Goal: Task Accomplishment & Management: Complete application form

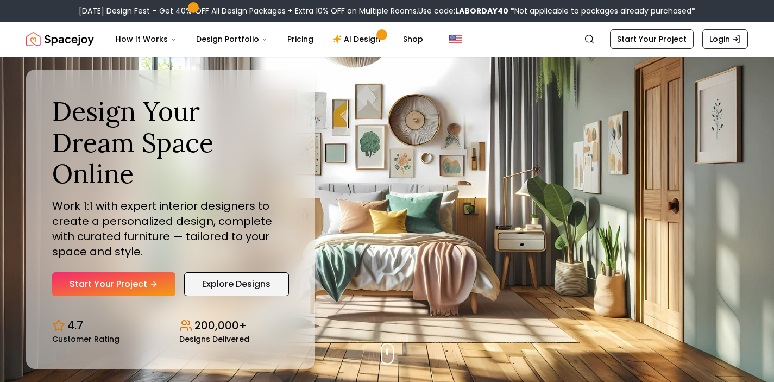
click at [234, 272] on link "Explore Designs" at bounding box center [236, 284] width 105 height 24
click at [408, 39] on link "Shop" at bounding box center [412, 39] width 37 height 22
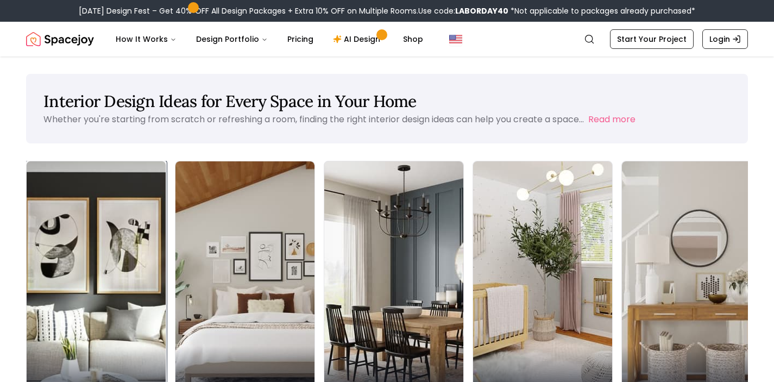
click at [85, 381] on p "Living Room" at bounding box center [96, 388] width 122 height 15
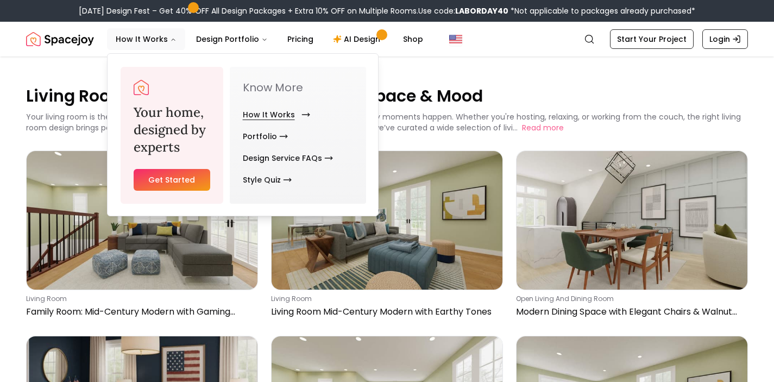
click at [276, 116] on link "How It Works" at bounding box center [274, 115] width 63 height 22
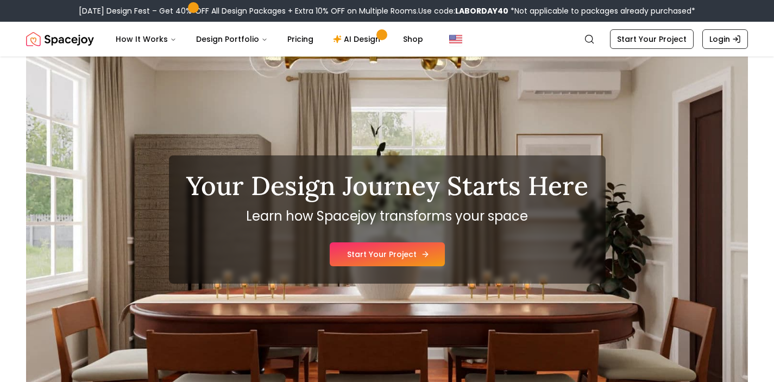
click at [417, 253] on link "Start Your Project" at bounding box center [387, 254] width 115 height 24
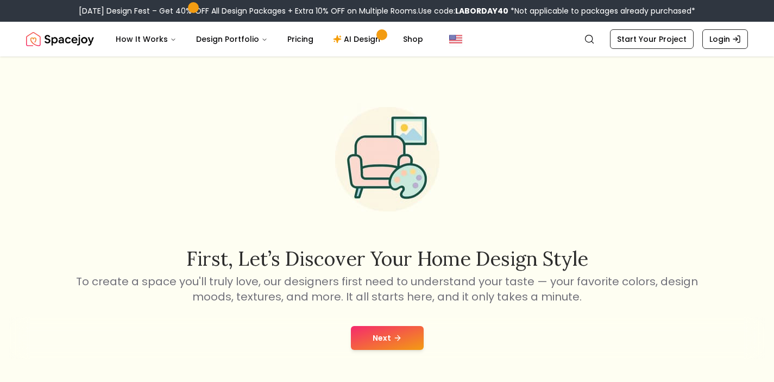
click at [393, 337] on icon at bounding box center [397, 338] width 9 height 9
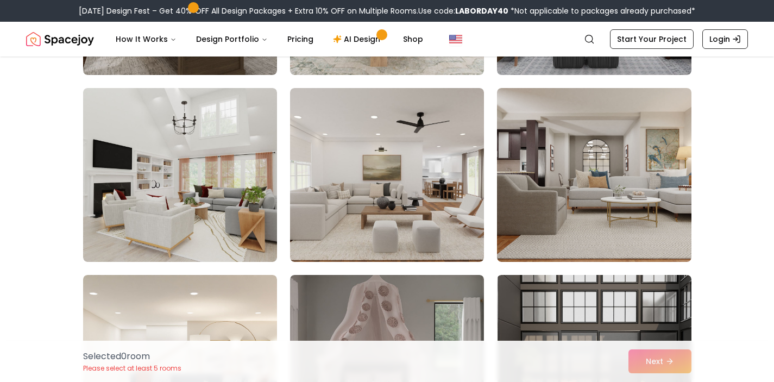
scroll to position [1173, 0]
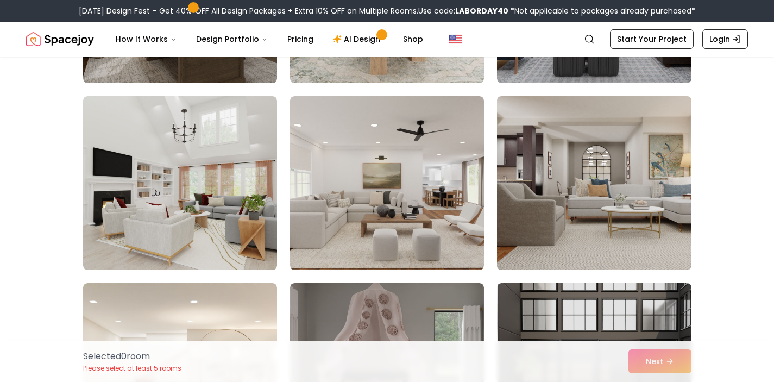
click at [605, 183] on img at bounding box center [594, 183] width 204 height 183
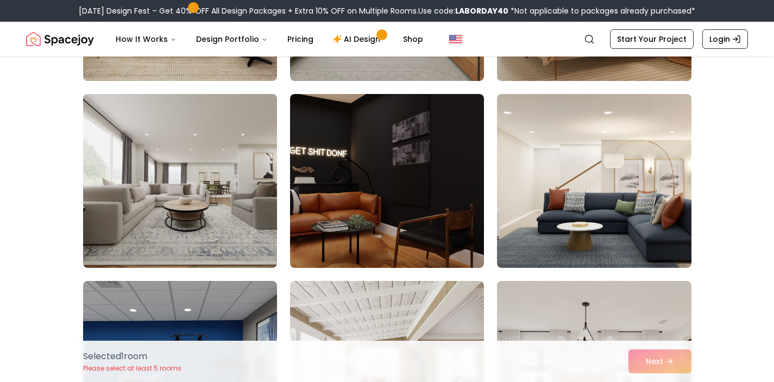
scroll to position [2853, 0]
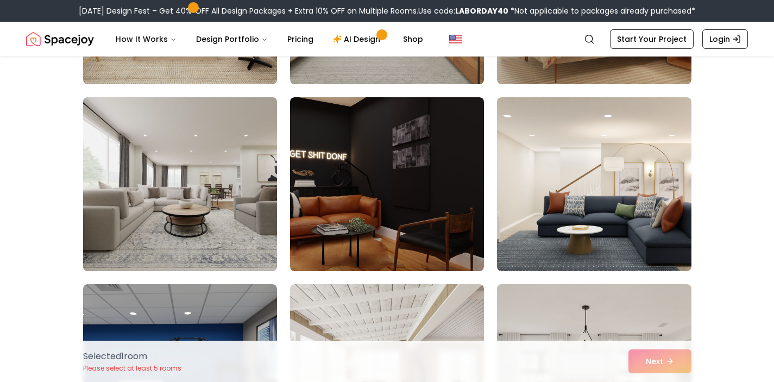
click at [224, 204] on img at bounding box center [180, 184] width 204 height 183
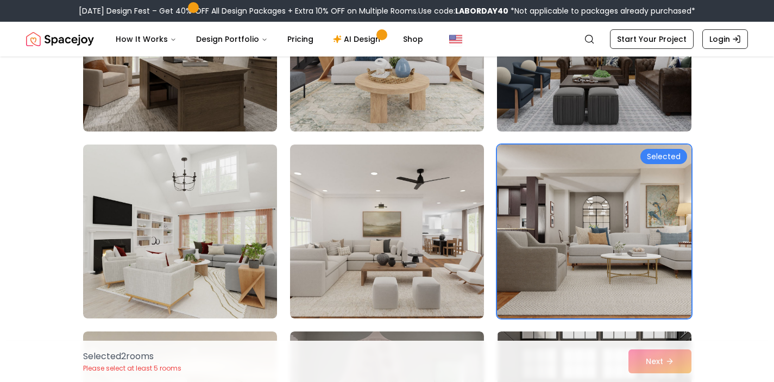
scroll to position [1161, 0]
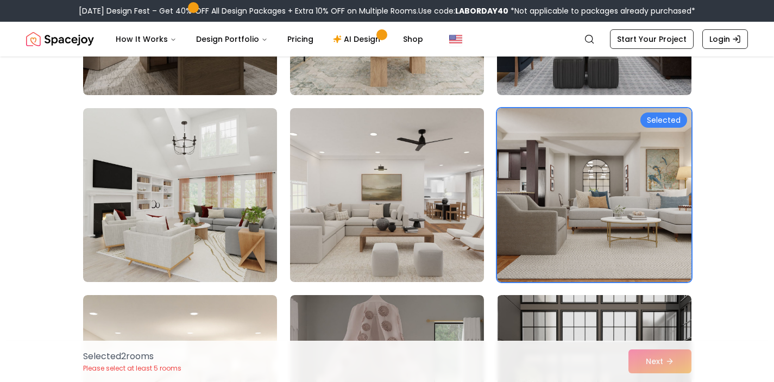
click at [378, 209] on img at bounding box center [387, 195] width 204 height 183
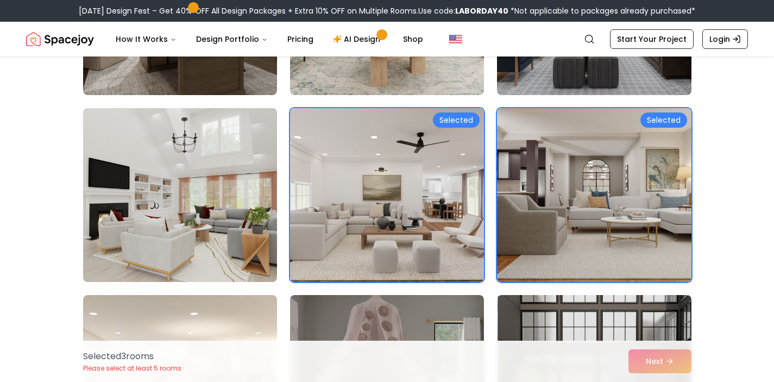
click at [158, 194] on img at bounding box center [180, 195] width 204 height 183
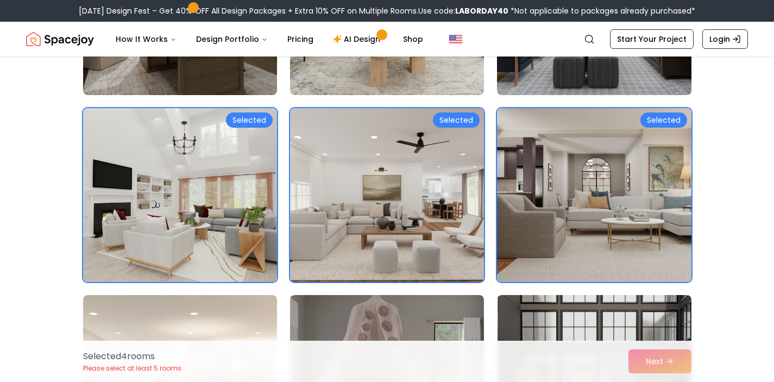
click at [615, 163] on img at bounding box center [594, 195] width 204 height 183
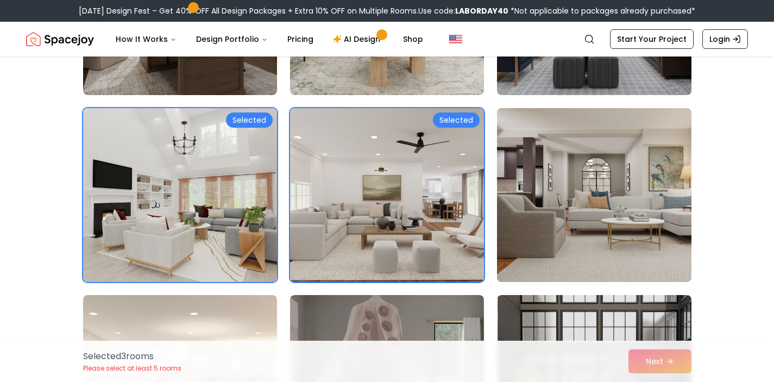
click at [615, 163] on img at bounding box center [594, 195] width 204 height 183
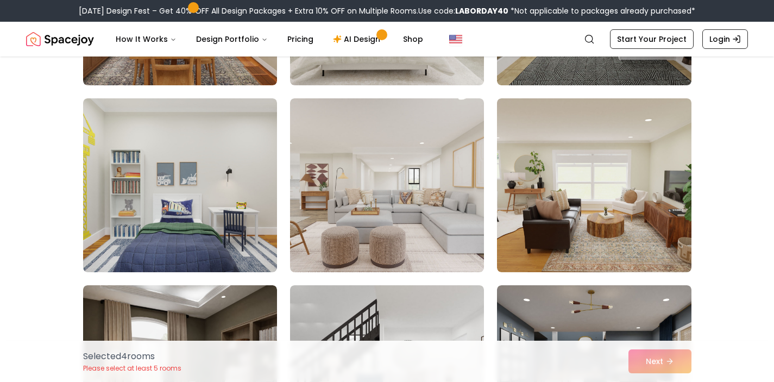
scroll to position [791, 0]
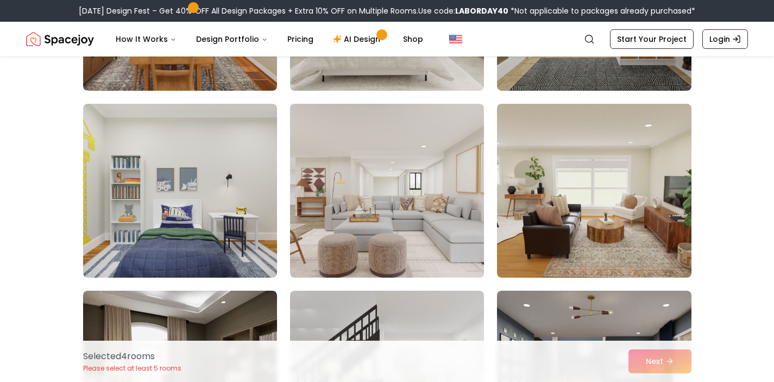
click at [398, 178] on img at bounding box center [387, 190] width 204 height 183
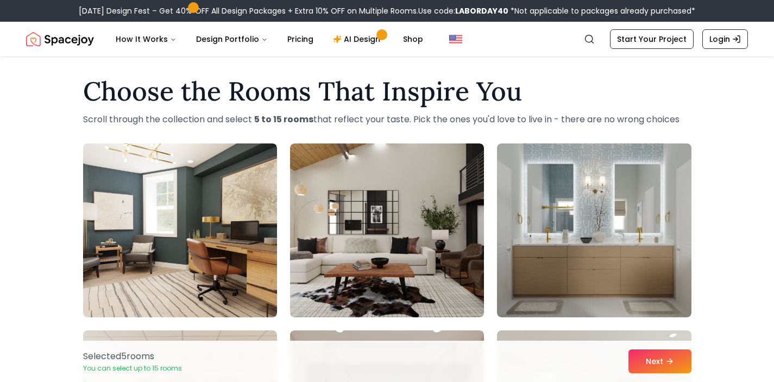
scroll to position [0, 0]
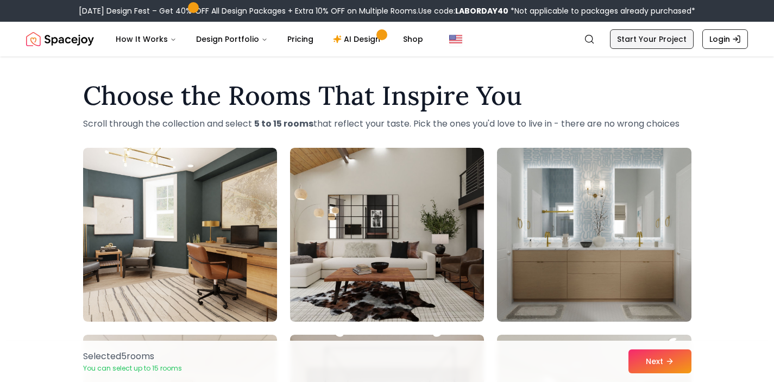
click at [670, 36] on link "Start Your Project" at bounding box center [652, 39] width 84 height 20
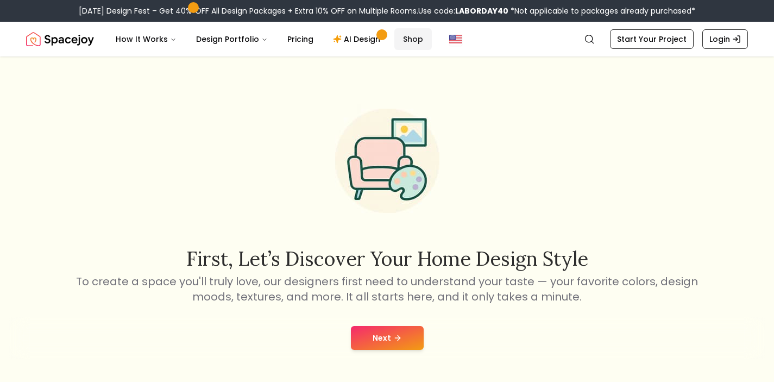
click at [407, 40] on link "Shop" at bounding box center [412, 39] width 37 height 22
click at [374, 338] on button "Next" at bounding box center [387, 338] width 73 height 24
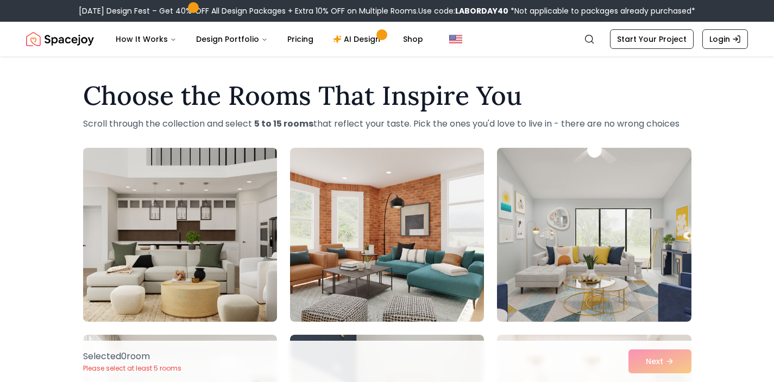
click at [151, 251] on img at bounding box center [180, 234] width 204 height 183
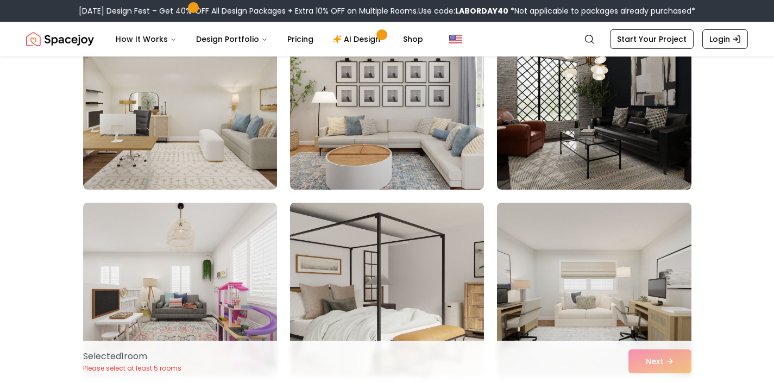
scroll to position [504, 0]
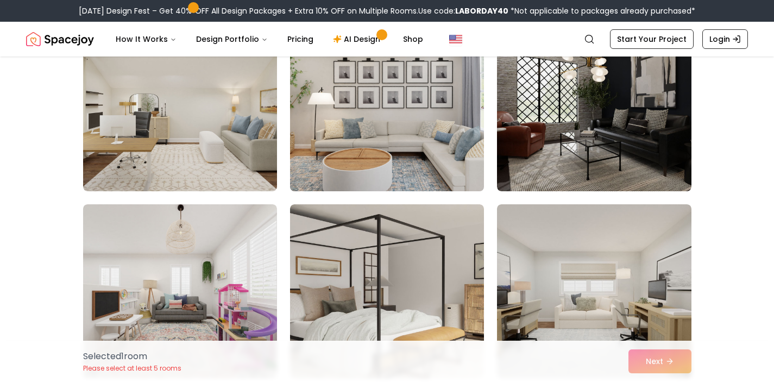
click at [381, 98] on img at bounding box center [387, 104] width 204 height 183
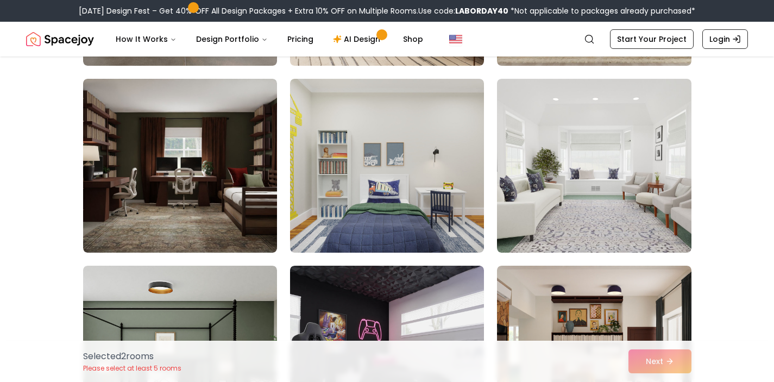
scroll to position [1379, 0]
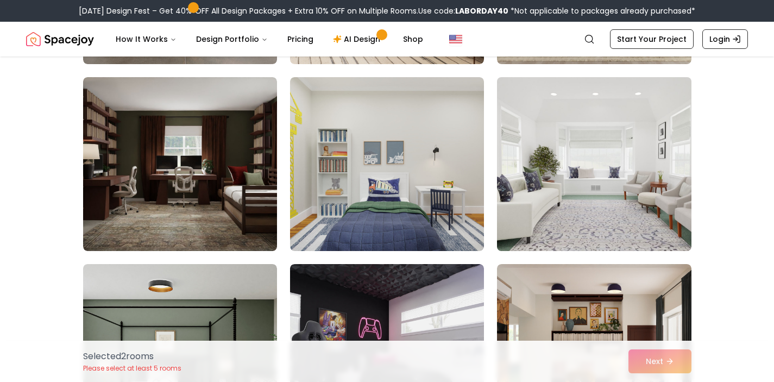
click at [592, 171] on img at bounding box center [594, 164] width 204 height 183
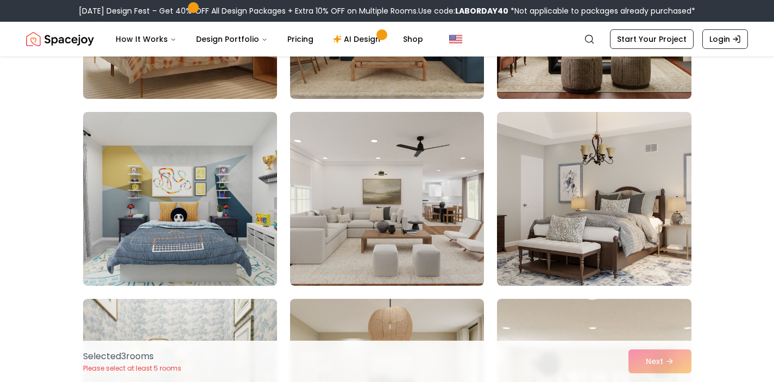
scroll to position [1895, 0]
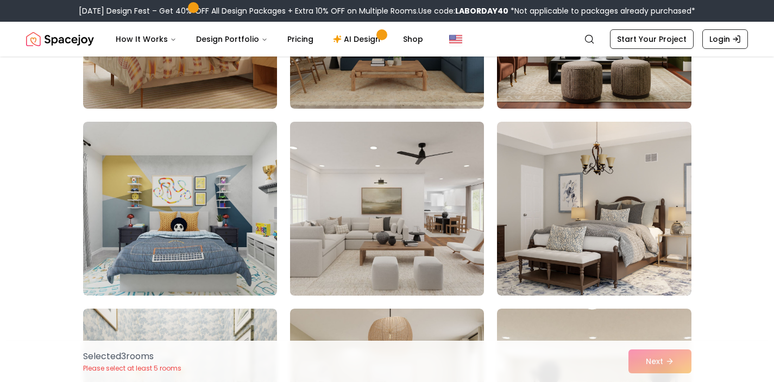
click at [391, 211] on img at bounding box center [387, 208] width 204 height 183
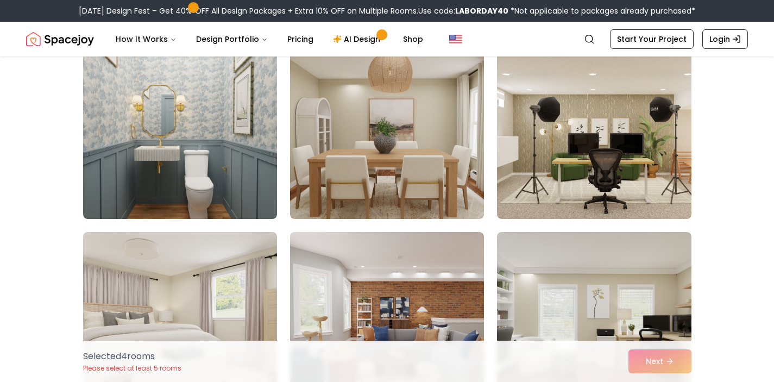
scroll to position [2153, 0]
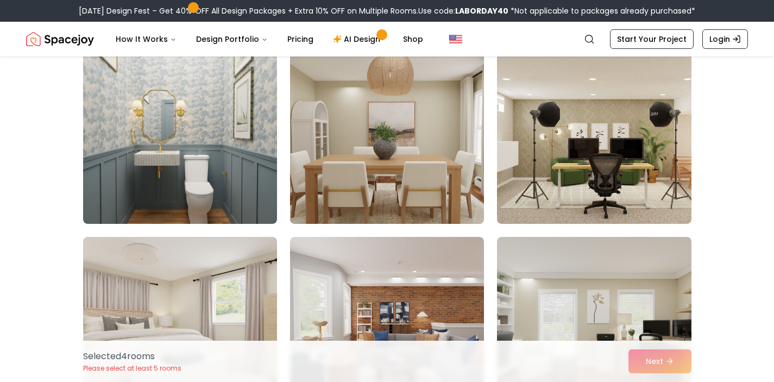
click at [371, 129] on img at bounding box center [387, 137] width 204 height 183
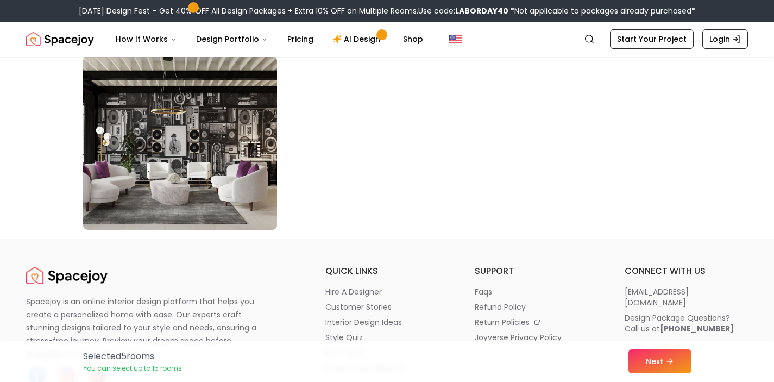
scroll to position [6263, 0]
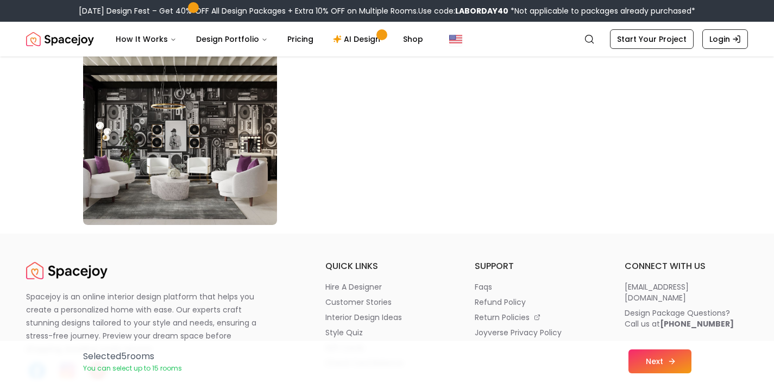
click at [672, 362] on icon at bounding box center [673, 361] width 3 height 5
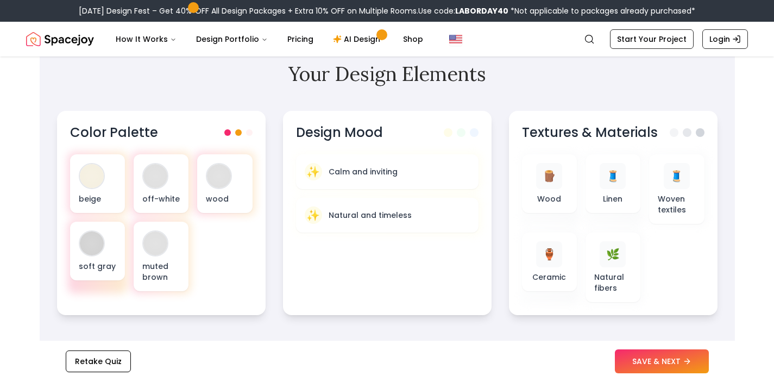
scroll to position [347, 0]
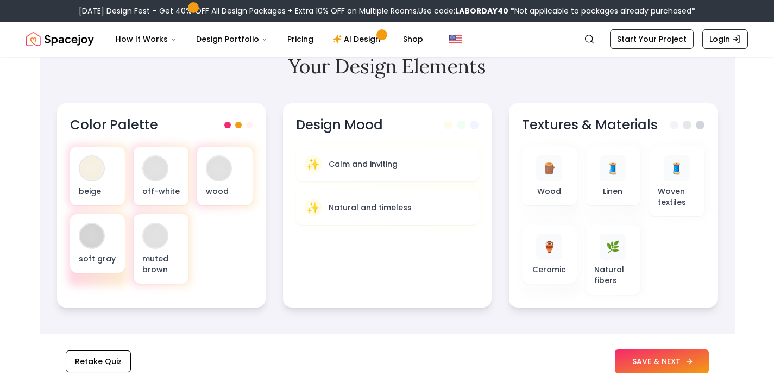
click at [664, 362] on button "SAVE & NEXT" at bounding box center [662, 361] width 94 height 24
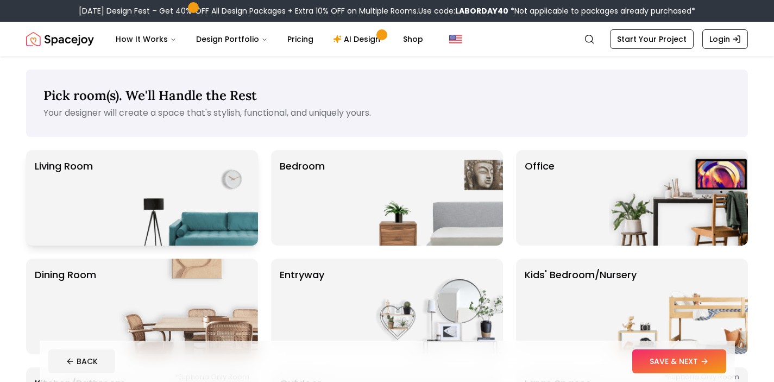
click at [153, 167] on img at bounding box center [188, 198] width 139 height 96
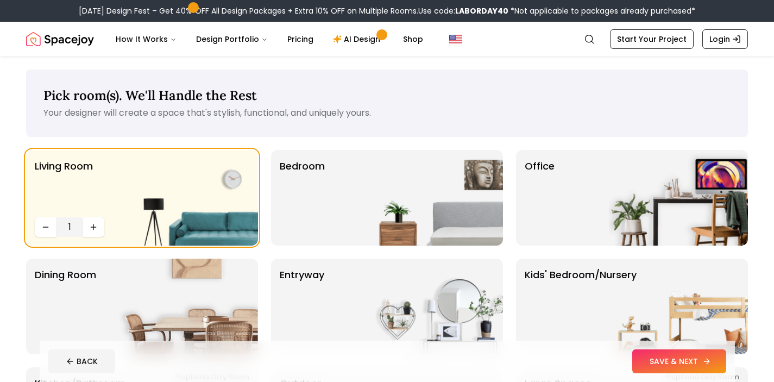
click at [668, 356] on button "SAVE & NEXT" at bounding box center [679, 361] width 94 height 24
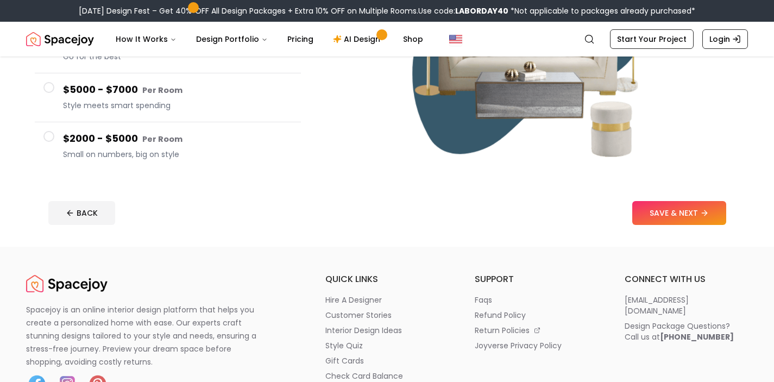
scroll to position [237, 0]
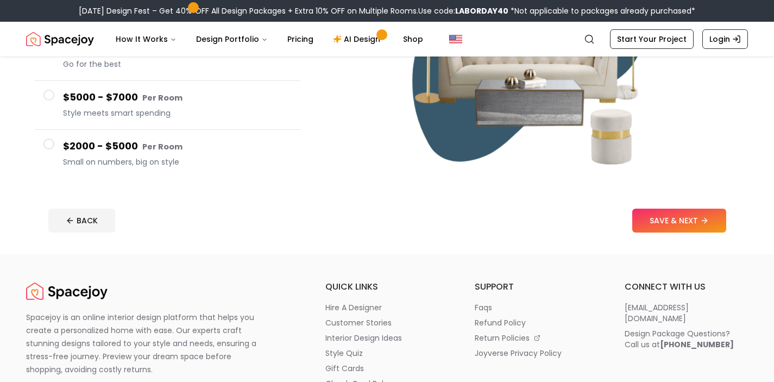
click at [119, 152] on h4 "$2000 - $5000 Per Room" at bounding box center [177, 147] width 229 height 16
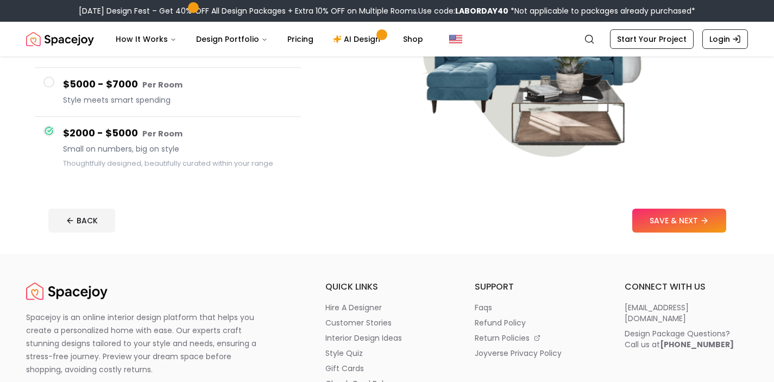
scroll to position [224, 0]
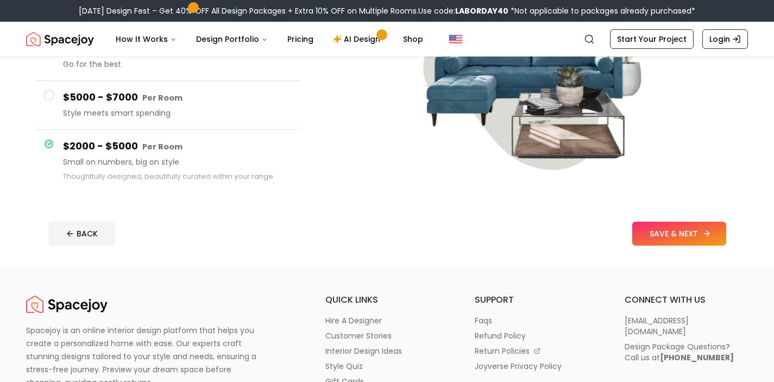
click at [664, 235] on button "SAVE & NEXT" at bounding box center [679, 234] width 94 height 24
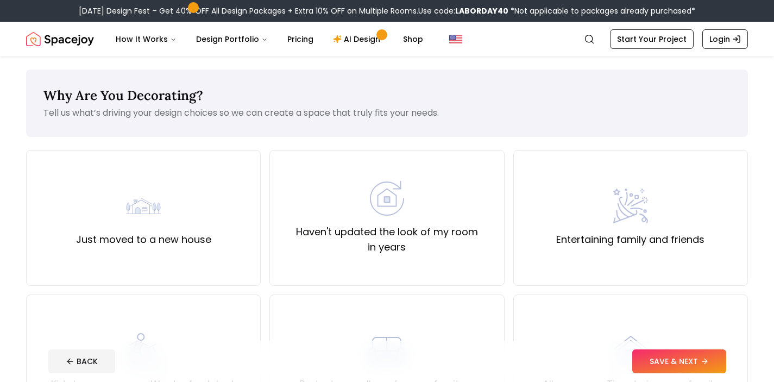
drag, startPoint x: 772, startPoint y: 34, endPoint x: 774, endPoint y: 55, distance: 20.7
click at [774, 55] on div "Spacejoy Search How It Works Design Portfolio Pricing AI Design Shop Search Sta…" at bounding box center [387, 39] width 774 height 35
click at [130, 211] on img at bounding box center [143, 205] width 35 height 35
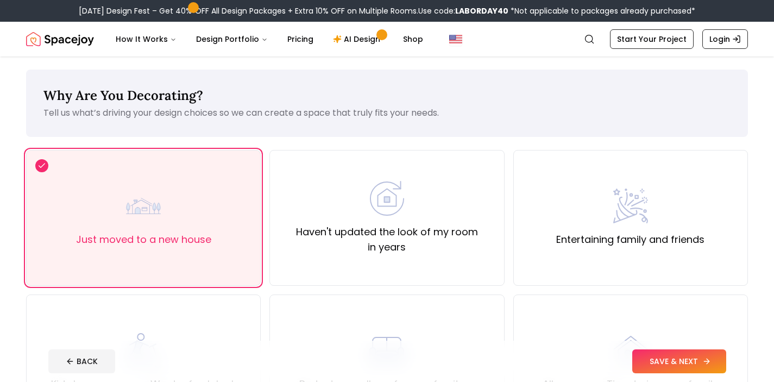
click at [685, 369] on button "SAVE & NEXT" at bounding box center [679, 361] width 94 height 24
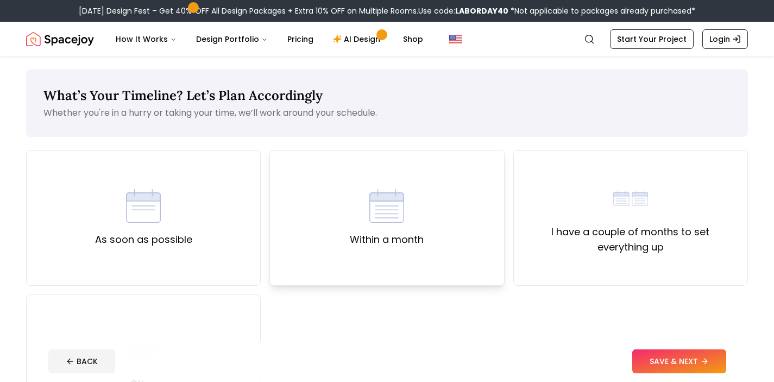
click at [390, 199] on img at bounding box center [386, 205] width 35 height 35
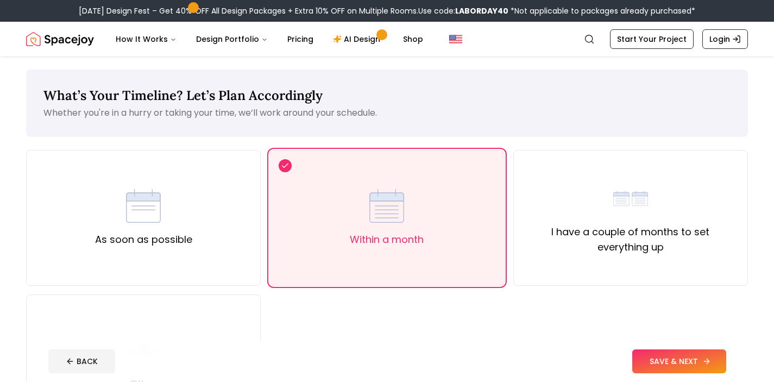
click at [661, 361] on button "SAVE & NEXT" at bounding box center [679, 361] width 94 height 24
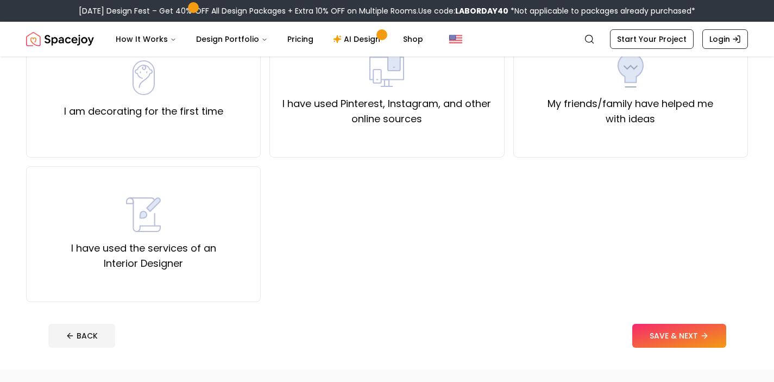
scroll to position [126, 0]
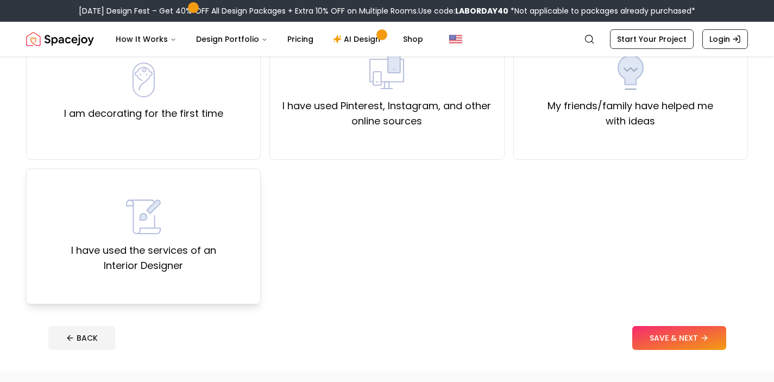
click at [156, 223] on img at bounding box center [143, 216] width 35 height 35
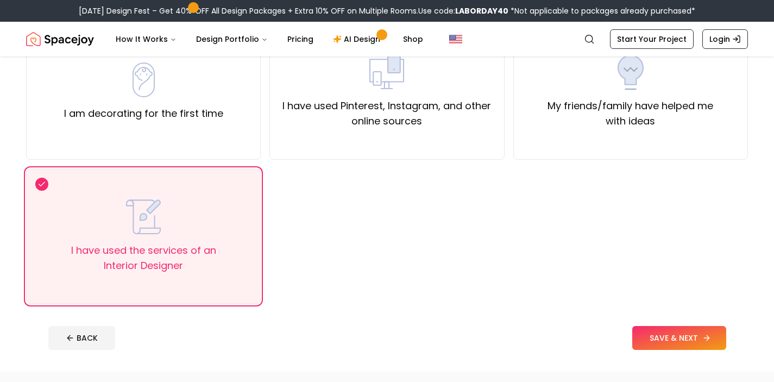
click at [706, 328] on button "SAVE & NEXT" at bounding box center [679, 338] width 94 height 24
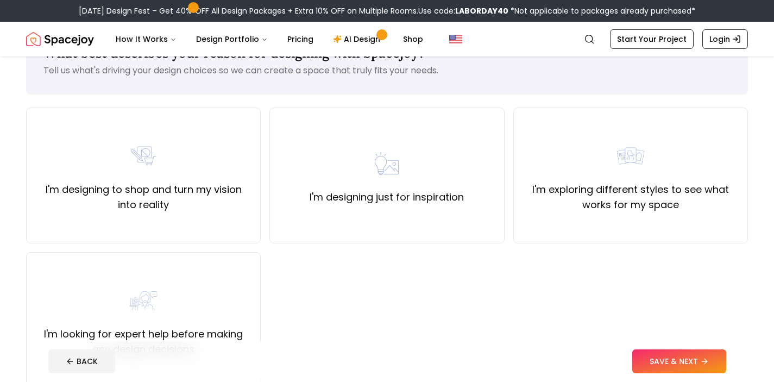
scroll to position [41, 0]
click at [639, 167] on img at bounding box center [630, 157] width 35 height 35
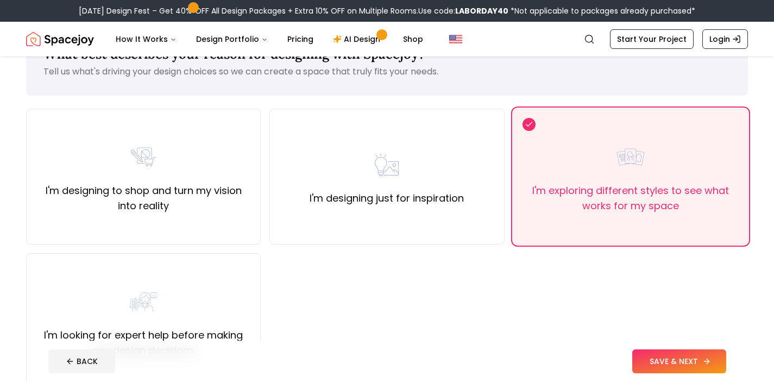
click at [669, 359] on button "SAVE & NEXT" at bounding box center [679, 361] width 94 height 24
